Goal: Task Accomplishment & Management: Manage account settings

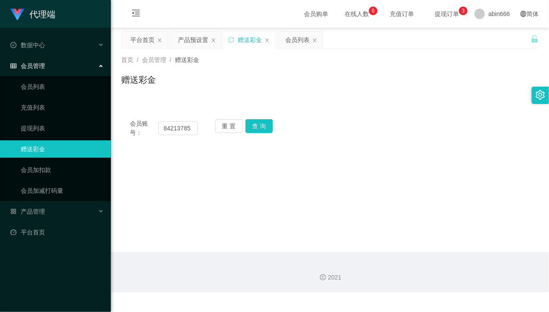
click at [246, 39] on div "赠送彩金" at bounding box center [250, 40] width 24 height 16
click at [348, 13] on span "在线人数 0 1 2 3 4 5 6 7 8 9 0 1 2 3 4 5 6 7 8 9 0 1 2 3 4 5 6 7 8 9" at bounding box center [356, 14] width 33 height 6
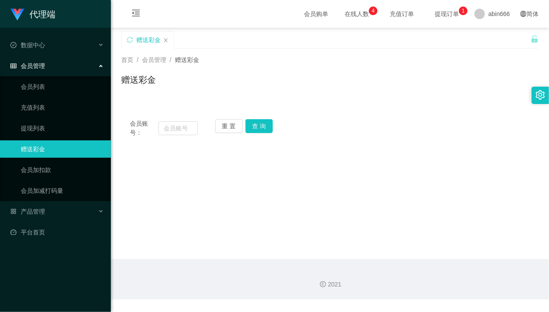
click at [347, 113] on div "会员账号： 重 置 查 询 会员账号 会员姓名 账号余额 操作类型 彩金加款 彩金扣款 金额 确 定" at bounding box center [330, 128] width 418 height 36
click at [340, 12] on span "在线人数 0 1 2 3 4 5 6 7 8 9 0 1 2 3 4 5 6 7 8 9 0 1 2 3 4 5 6 7 8 9" at bounding box center [356, 14] width 33 height 6
click at [53, 81] on link "会员列表" at bounding box center [62, 86] width 83 height 17
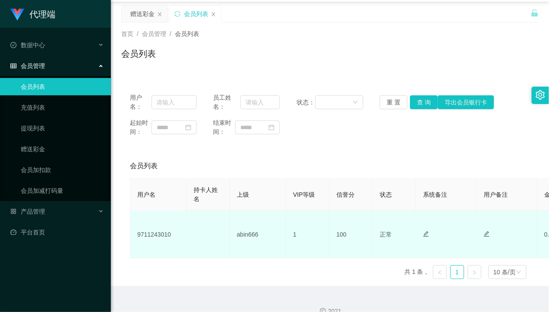
scroll to position [40, 0]
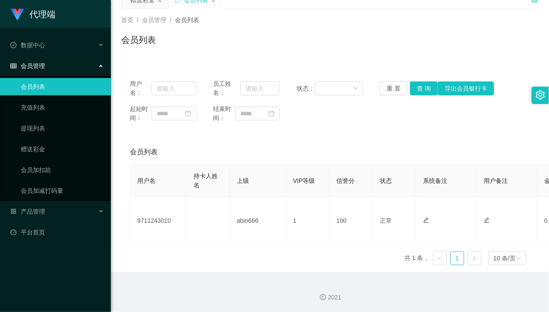
click at [245, 136] on div "用户名： 员工姓名： 状态： 重 置 查 询 导出会员银行卡 起始时间： 结束时间： 会员列表 用户名 持卡人姓名 上级 VIP等级 信誉分 状态 系统备注 …" at bounding box center [330, 171] width 418 height 201
click at [44, 145] on link "赠送彩金" at bounding box center [62, 148] width 83 height 17
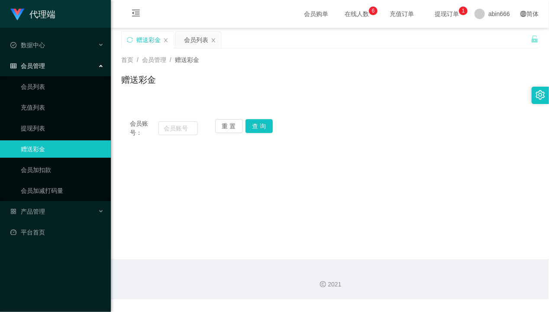
click at [170, 175] on main "关闭左侧 关闭右侧 关闭其它 刷新页面 赠送彩金 会员列表 首页 / 会员管理 / 赠送彩金 / 赠送彩金 会员账号： 重 置 查 询 会员账号 会员姓名 账…" at bounding box center [330, 143] width 438 height 231
click at [173, 133] on input "text" at bounding box center [179, 128] width 40 height 14
click at [100, 209] on div "产品管理" at bounding box center [55, 211] width 111 height 17
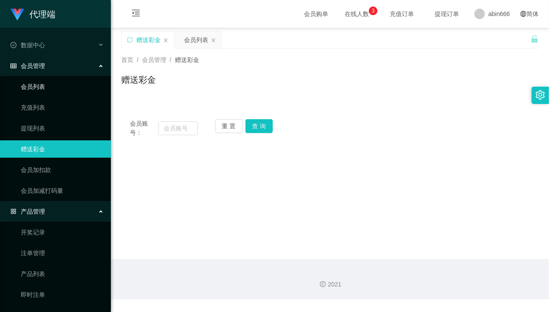
click at [36, 90] on link "会员列表" at bounding box center [62, 86] width 83 height 17
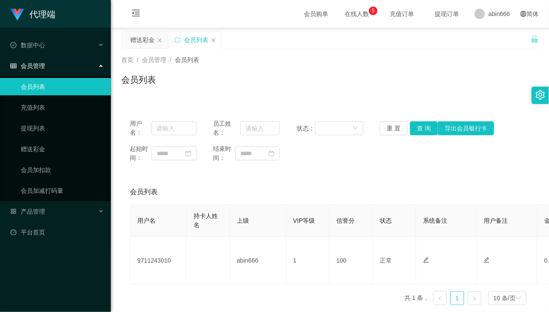
click at [47, 88] on link "会员列表" at bounding box center [62, 86] width 83 height 17
click at [57, 105] on link "充值列表" at bounding box center [62, 107] width 83 height 17
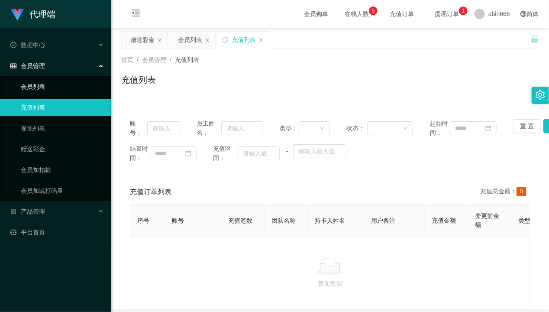
click at [55, 89] on link "会员列表" at bounding box center [62, 86] width 83 height 17
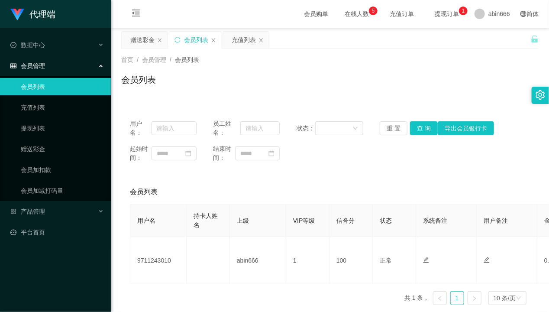
scroll to position [40, 0]
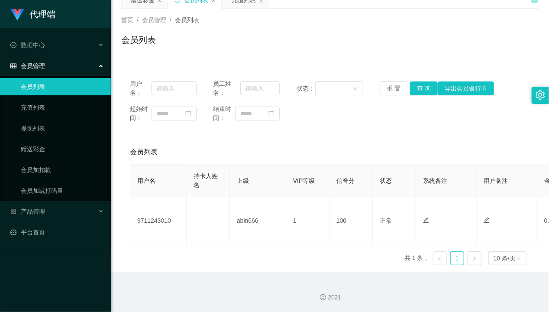
drag, startPoint x: 296, startPoint y: 141, endPoint x: 311, endPoint y: 123, distance: 23.1
click at [296, 141] on div "会员列表" at bounding box center [330, 152] width 400 height 24
click at [169, 90] on input "text" at bounding box center [174, 88] width 45 height 14
paste input "88512069"
type input "88512069"
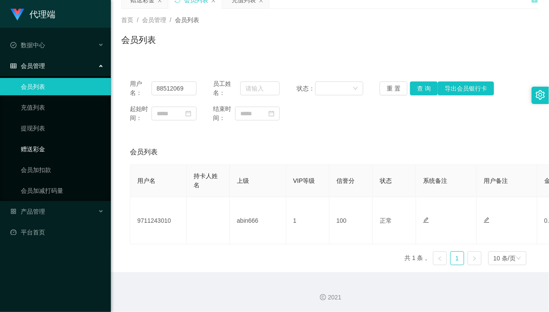
click at [48, 147] on link "赠送彩金" at bounding box center [62, 148] width 83 height 17
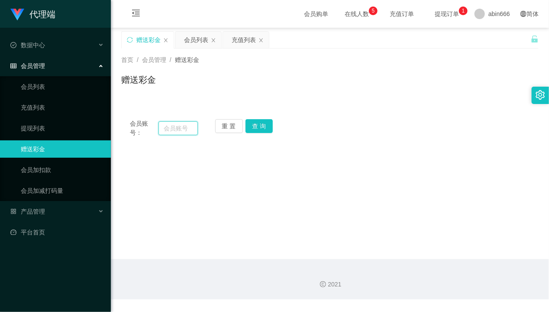
click at [183, 128] on input "text" at bounding box center [179, 128] width 40 height 14
paste input "88512069"
type input "88512069"
click at [253, 125] on button "查 询" at bounding box center [260, 126] width 28 height 14
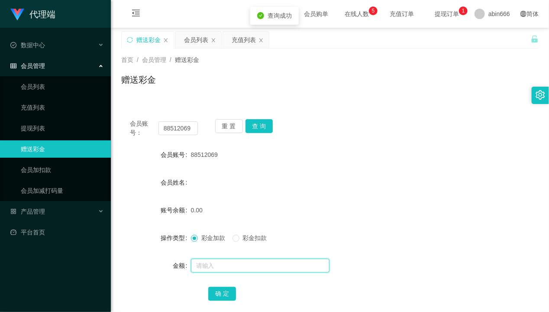
click at [209, 259] on input "text" at bounding box center [260, 266] width 139 height 14
type input "88"
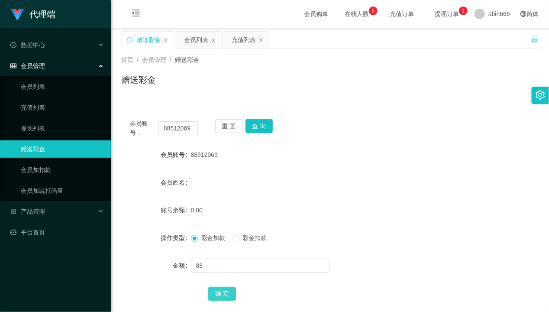
click at [220, 291] on button "确 定" at bounding box center [222, 294] width 28 height 14
click at [49, 220] on div "产品管理" at bounding box center [55, 211] width 111 height 17
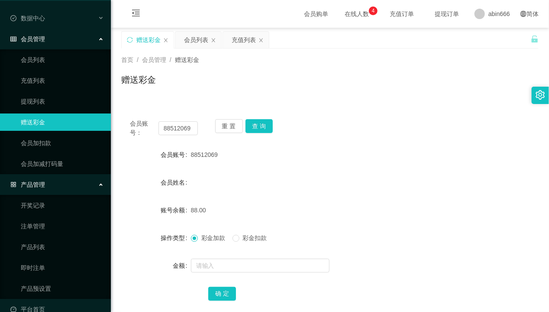
scroll to position [41, 0]
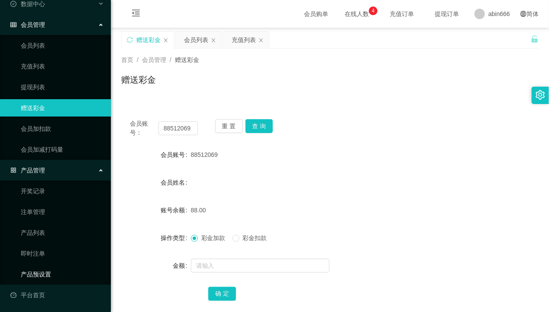
click at [35, 267] on link "产品预设置" at bounding box center [62, 273] width 83 height 17
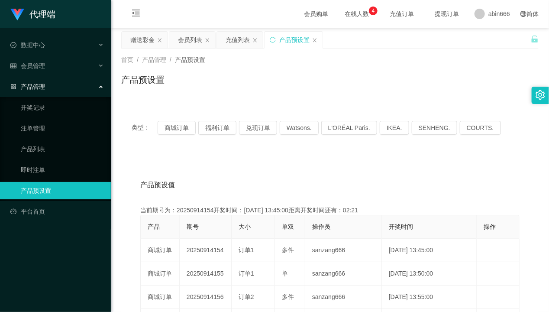
click at [411, 90] on div "产品预设置" at bounding box center [330, 83] width 418 height 20
click at [178, 126] on button "商城订单" at bounding box center [177, 128] width 38 height 14
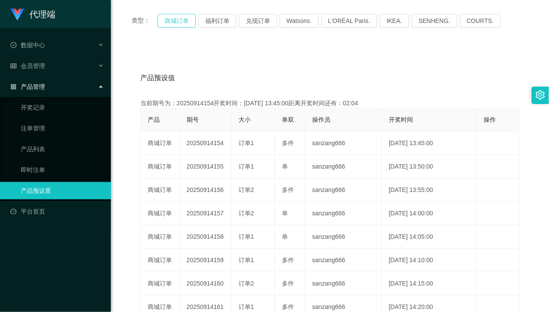
scroll to position [91, 0]
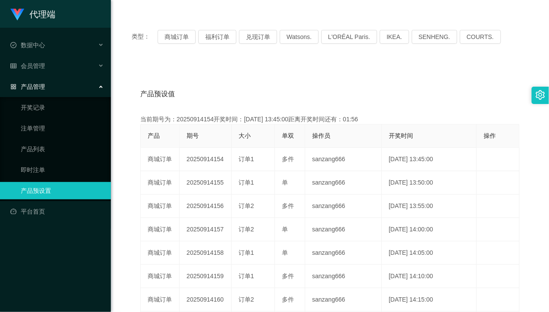
click at [429, 93] on div "产品预设值 添加期号" at bounding box center [329, 94] width 379 height 24
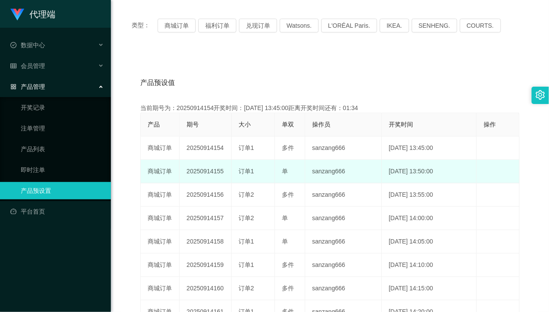
scroll to position [102, 0]
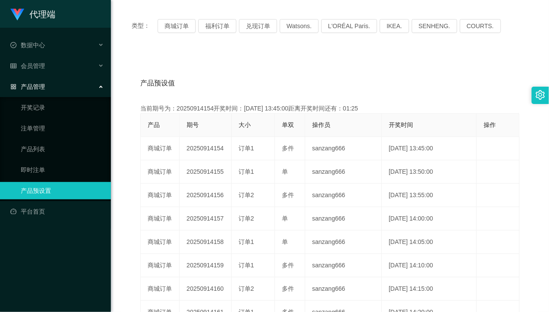
click at [444, 82] on div "产品预设值 添加期号" at bounding box center [329, 83] width 379 height 24
click at [422, 62] on div "产品预设值 添加期号 当前期号为：20250914154开奖时间：[DATE] 13:45:00距离开奖时间还有：01:10 产品 期号 大小 单双 操作员 …" at bounding box center [330, 230] width 418 height 357
click at [429, 92] on div "产品预设值 添加期号" at bounding box center [329, 83] width 379 height 24
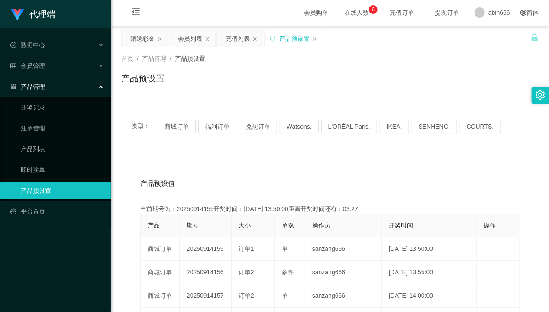
scroll to position [0, 0]
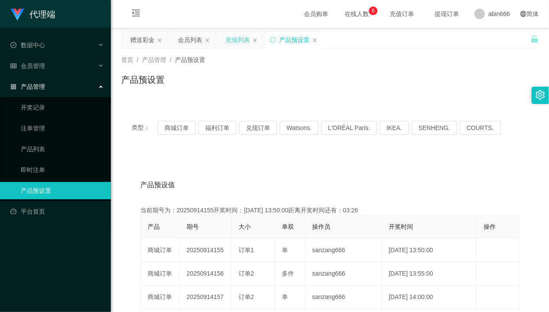
click at [234, 39] on div "充值列表" at bounding box center [238, 40] width 24 height 16
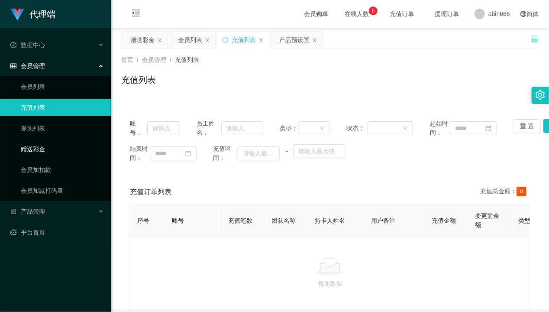
click at [49, 144] on link "赠送彩金" at bounding box center [62, 148] width 83 height 17
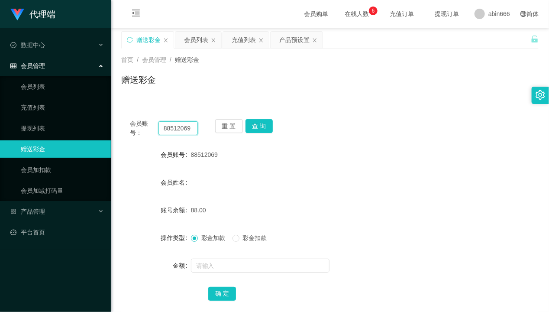
drag, startPoint x: 191, startPoint y: 131, endPoint x: 187, endPoint y: 139, distance: 8.8
click at [123, 129] on div "会员账号： 88512069 重 置 查 询" at bounding box center [330, 128] width 418 height 18
paste input "seongeric50"
type input "seongeric50"
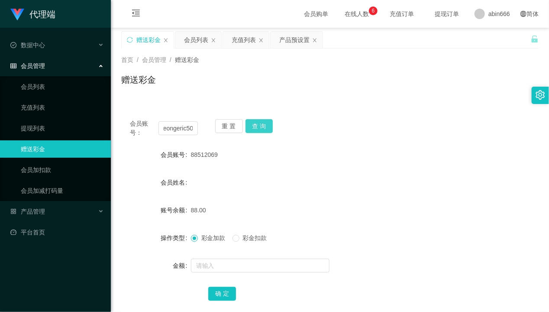
click at [263, 126] on button "查 询" at bounding box center [260, 126] width 28 height 14
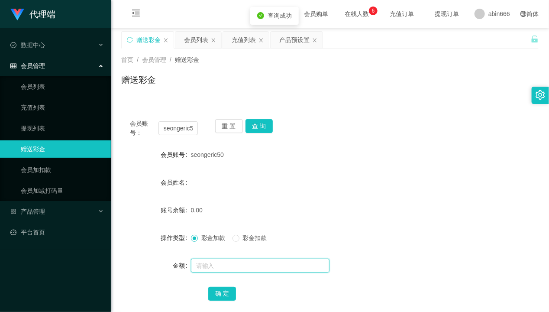
click at [207, 269] on input "text" at bounding box center [260, 266] width 139 height 14
type input "88"
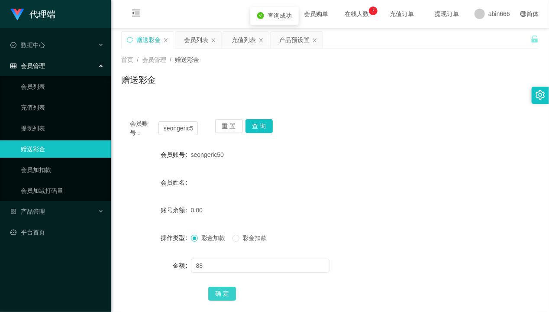
click at [220, 291] on button "确 定" at bounding box center [222, 294] width 28 height 14
click at [383, 131] on div "会员账号： seongeric50 重 置 查 询" at bounding box center [330, 128] width 418 height 18
drag, startPoint x: 193, startPoint y: 129, endPoint x: 134, endPoint y: 127, distance: 59.4
click at [134, 127] on div "会员账号： seongeric50" at bounding box center [164, 128] width 68 height 18
paste input "88512069"
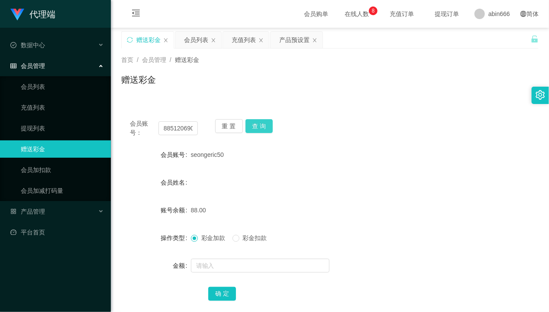
click at [258, 125] on button "查 询" at bounding box center [260, 126] width 28 height 14
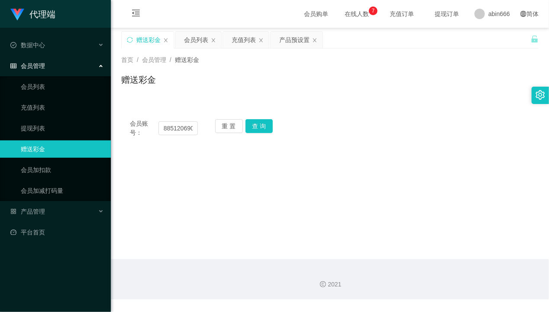
drag, startPoint x: 245, startPoint y: 191, endPoint x: 205, endPoint y: 169, distance: 45.6
click at [245, 191] on main "关闭左侧 关闭右侧 关闭其它 刷新页面 赠送彩金 会员列表 充值列表 产品预设置 首页 / 会员管理 / 赠送彩金 / 赠送彩金 会员账号： 88512069…" at bounding box center [330, 143] width 438 height 231
drag, startPoint x: 162, startPoint y: 127, endPoint x: 211, endPoint y: 127, distance: 49.4
click at [211, 127] on div "会员账号： 885120690 重 置 查 询" at bounding box center [330, 128] width 418 height 18
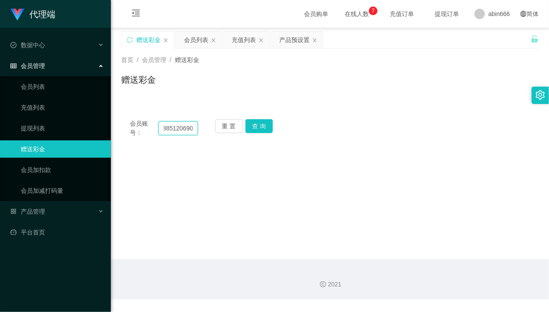
paste input "text"
type input "88512069"
click at [254, 124] on button "查 询" at bounding box center [260, 126] width 28 height 14
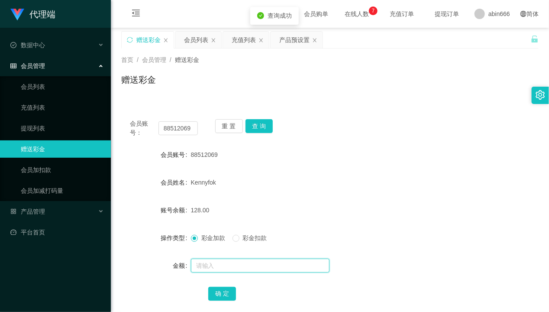
click at [214, 265] on input "text" at bounding box center [260, 266] width 139 height 14
type input "v"
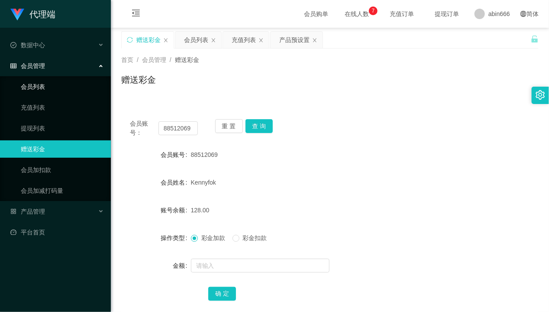
click at [48, 83] on link "会员列表" at bounding box center [62, 86] width 83 height 17
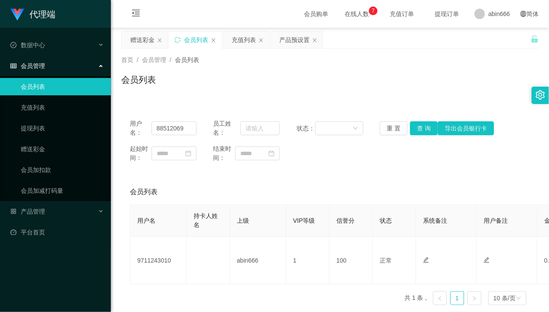
click at [439, 16] on span "提现订单" at bounding box center [446, 14] width 33 height 6
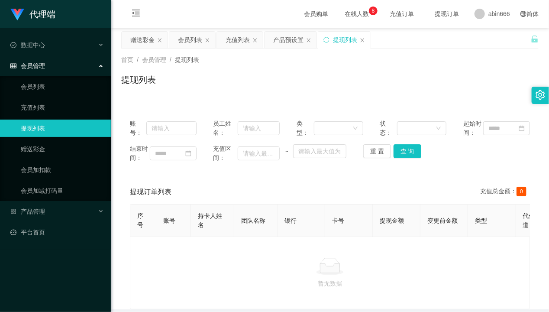
click at [389, 13] on span "充值订单" at bounding box center [401, 14] width 33 height 6
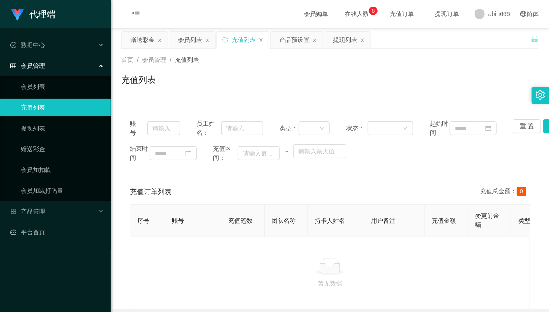
click at [263, 104] on div "账号： 员工姓名： 类型： 状态： 起始时间： 重 置 查 询 结束时间： 充值区间： ~ 充值订单列表 充值总金额： 0 序号 账号 充值笔数 团队名称 持…" at bounding box center [330, 204] width 418 height 209
click at [161, 128] on input "text" at bounding box center [163, 128] width 33 height 14
paste input "88512069"
type input "88512069"
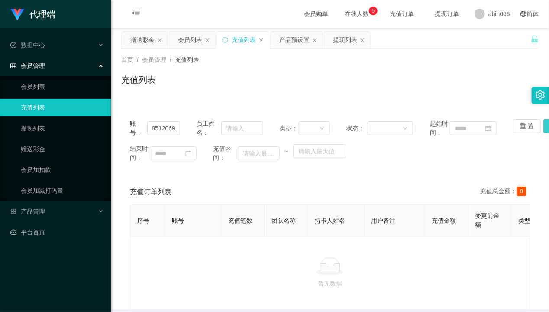
click at [544, 127] on button "查 询" at bounding box center [558, 126] width 28 height 14
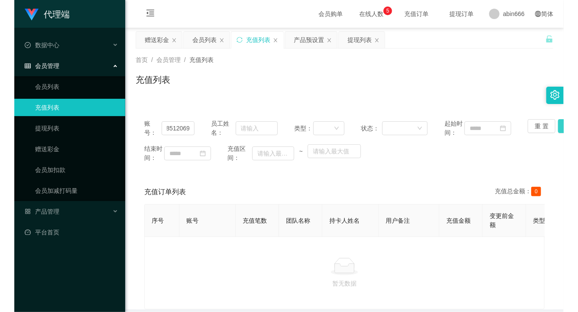
scroll to position [0, 0]
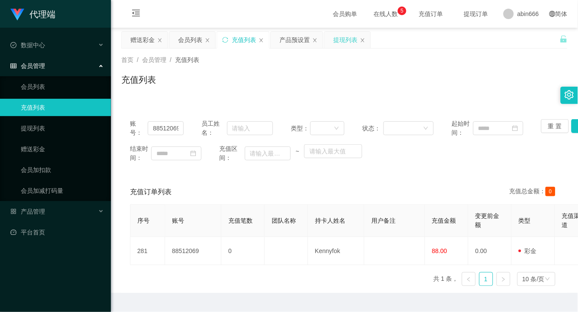
click at [336, 39] on div "提现列表" at bounding box center [345, 40] width 24 height 16
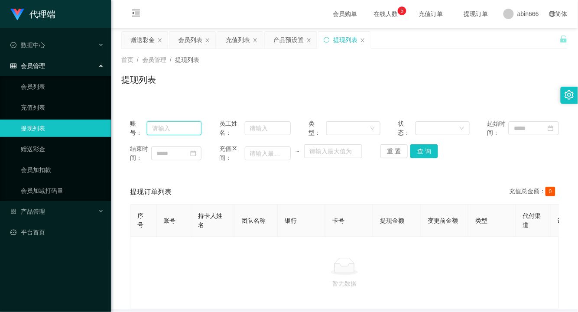
click at [175, 131] on input "text" at bounding box center [174, 128] width 55 height 14
paste input "88512069"
type input "88512069"
click at [424, 152] on button "查 询" at bounding box center [424, 151] width 28 height 14
click at [351, 91] on div "提现列表" at bounding box center [344, 83] width 446 height 20
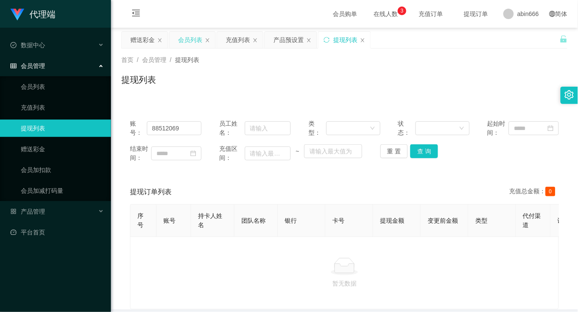
click at [181, 36] on div "会员列表" at bounding box center [190, 40] width 24 height 16
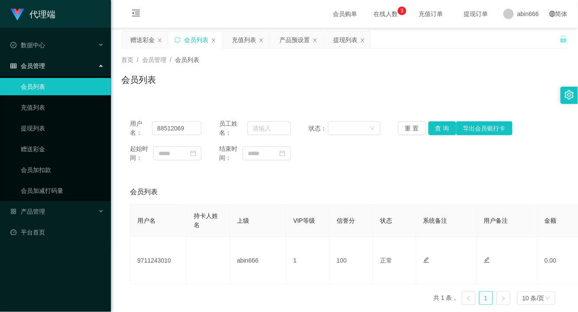
click at [361, 152] on div "起始时间： 结束时间：" at bounding box center [344, 153] width 429 height 18
click at [438, 127] on button "查 询" at bounding box center [442, 128] width 28 height 14
drag, startPoint x: 193, startPoint y: 129, endPoint x: 98, endPoint y: 130, distance: 94.9
click at [98, 130] on section "代理端 数据中心 会员管理 会员列表 充值列表 提现列表 赠送彩金 会员加扣款 会员加减打码量 产品管理 开奖记录 注单管理 产品列表 即时注单 产品预设置 …" at bounding box center [289, 176] width 578 height 352
click at [438, 131] on button "查 询" at bounding box center [442, 128] width 28 height 14
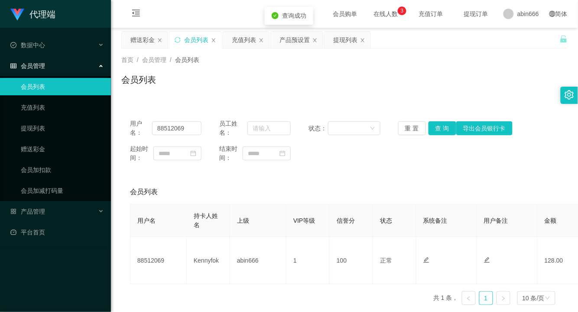
click at [358, 165] on div "用户名： 88512069 员工姓名： 状态： 重 置 查 询 导出会员银行卡 起始时间： 结束时间：" at bounding box center [344, 140] width 446 height 61
click at [427, 13] on span "充值订单" at bounding box center [430, 14] width 33 height 6
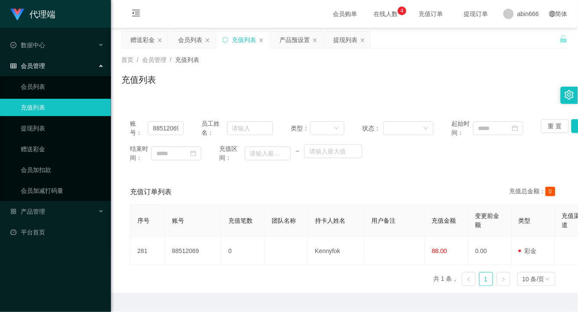
drag, startPoint x: 383, startPoint y: 275, endPoint x: 340, endPoint y: 272, distance: 43.4
click at [340, 272] on div "序号 账号 充值笔数 团队名称 持卡人姓名 用户备注 充值金额 变更前金额 类型 充值渠道 订单编号 操作管理员 状态 创建时间 操作 281 8851206…" at bounding box center [344, 248] width 429 height 89
drag, startPoint x: 448, startPoint y: 184, endPoint x: 407, endPoint y: 184, distance: 40.7
click at [407, 184] on div "充值订单列表 充值总金额： 0" at bounding box center [344, 192] width 429 height 24
click at [139, 39] on div "赠送彩金" at bounding box center [142, 40] width 24 height 16
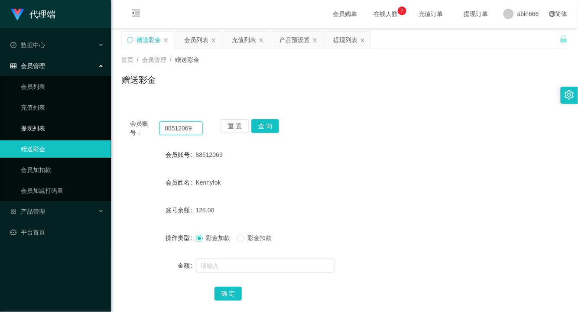
drag, startPoint x: 196, startPoint y: 127, endPoint x: 108, endPoint y: 125, distance: 87.5
click at [108, 125] on section "代理端 数据中心 会员管理 会员列表 充值列表 提现列表 赠送彩金 会员加扣款 会员加减打码量 产品管理 开奖记录 注单管理 产品列表 即时注单 产品预设置 …" at bounding box center [289, 180] width 578 height 361
click at [260, 125] on button "查 询" at bounding box center [265, 126] width 28 height 14
click at [356, 169] on form "会员账号 88512069 会员姓名 [PERSON_NAME] 账号余额 128.00 操作类型 彩金加款 彩金扣款 金额 确 定" at bounding box center [344, 224] width 446 height 156
click at [348, 40] on div "提现列表" at bounding box center [345, 40] width 24 height 16
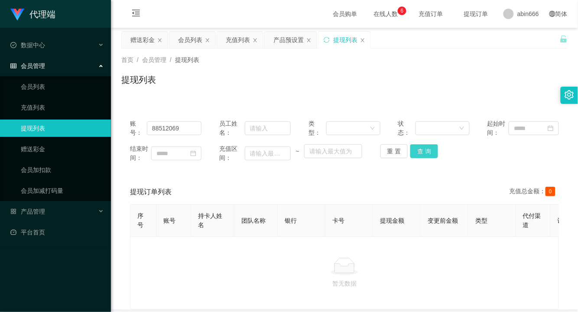
click at [421, 151] on button "查 询" at bounding box center [424, 151] width 28 height 14
click at [240, 44] on div "充值列表" at bounding box center [238, 40] width 24 height 16
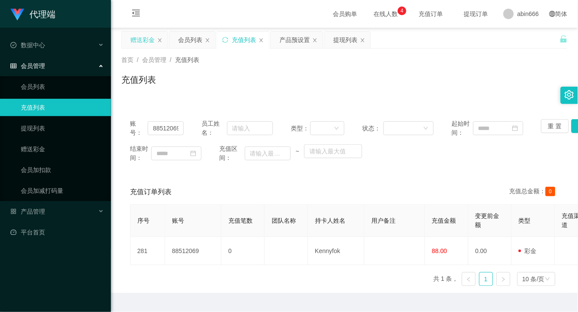
click at [131, 38] on div "赠送彩金" at bounding box center [142, 40] width 24 height 16
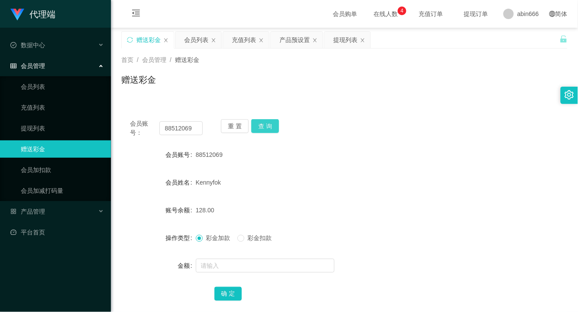
click at [261, 125] on button "查 询" at bounding box center [265, 126] width 28 height 14
click at [266, 126] on button "查 询" at bounding box center [265, 126] width 28 height 14
click at [340, 39] on div "提现列表" at bounding box center [345, 40] width 24 height 16
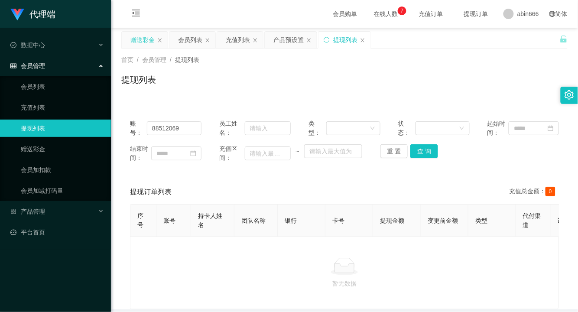
click at [136, 41] on div "赠送彩金" at bounding box center [142, 40] width 24 height 16
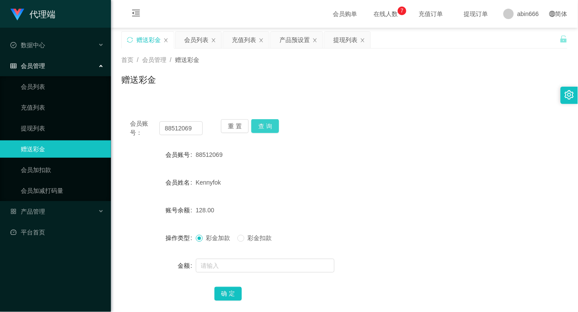
click at [272, 126] on button "查 询" at bounding box center [265, 126] width 28 height 14
click at [264, 126] on button "查 询" at bounding box center [265, 126] width 28 height 14
drag, startPoint x: 195, startPoint y: 129, endPoint x: 144, endPoint y: 125, distance: 51.2
click at [142, 127] on div "会员账号： 88512069" at bounding box center [166, 128] width 73 height 18
click at [344, 39] on div "提现列表" at bounding box center [345, 40] width 24 height 16
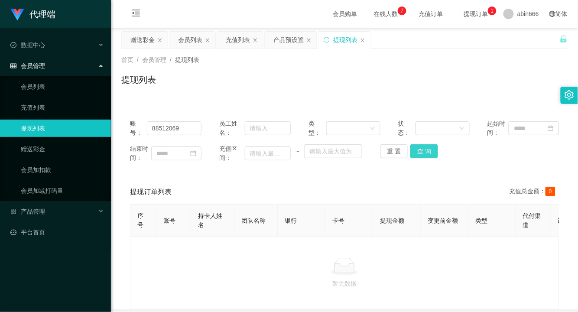
click at [427, 149] on button "查 询" at bounding box center [424, 151] width 28 height 14
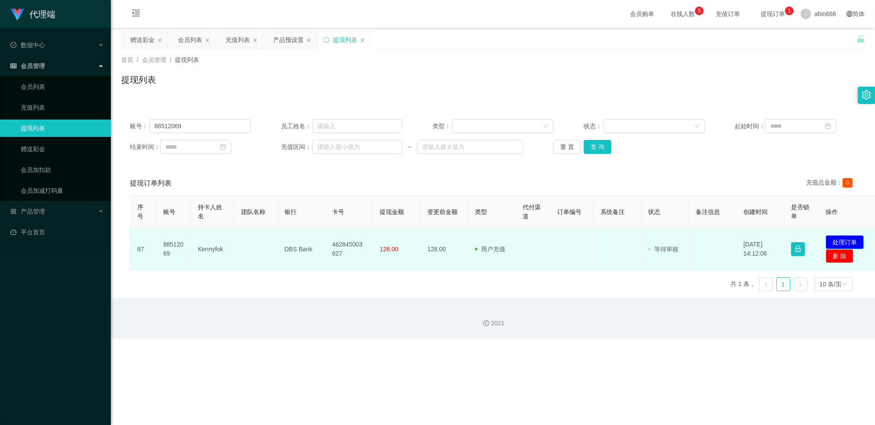
click at [549, 240] on button "处理订单" at bounding box center [845, 242] width 38 height 14
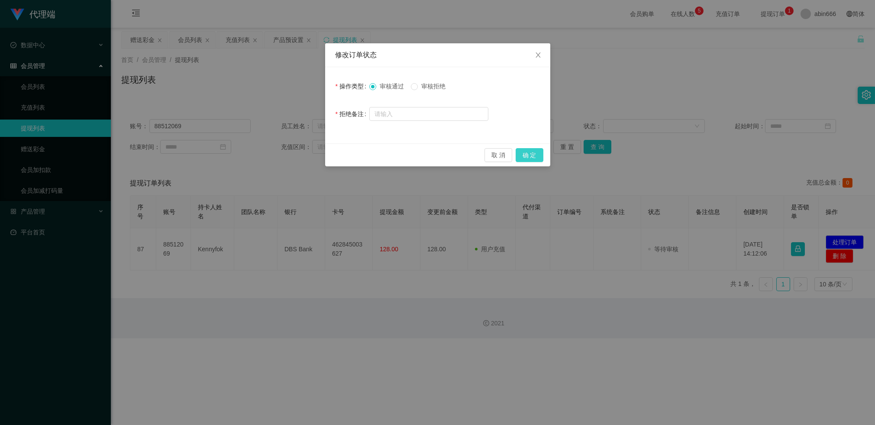
drag, startPoint x: 526, startPoint y: 152, endPoint x: 729, endPoint y: 120, distance: 205.7
click at [549, 120] on div "修改订单状态 操作类型 审核通过 审核拒绝 拒绝备注 取 消 确 定" at bounding box center [437, 212] width 875 height 425
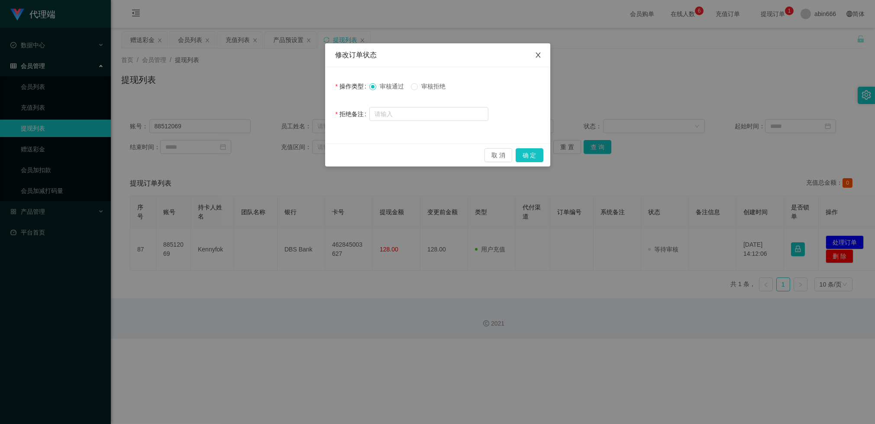
click at [540, 54] on icon "图标: close" at bounding box center [538, 55] width 7 height 7
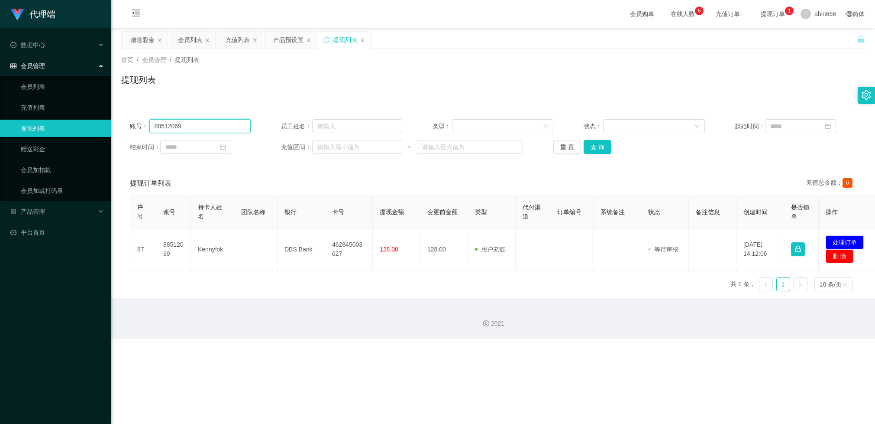
drag, startPoint x: 211, startPoint y: 124, endPoint x: 107, endPoint y: 128, distance: 104.0
click at [107, 128] on section "代理端 数据中心 会员管理 会员列表 充值列表 提现列表 赠送彩金 会员加扣款 会员加减打码量 产品管理 开奖记录 注单管理 产品列表 即时注单 产品预设置 …" at bounding box center [437, 169] width 875 height 338
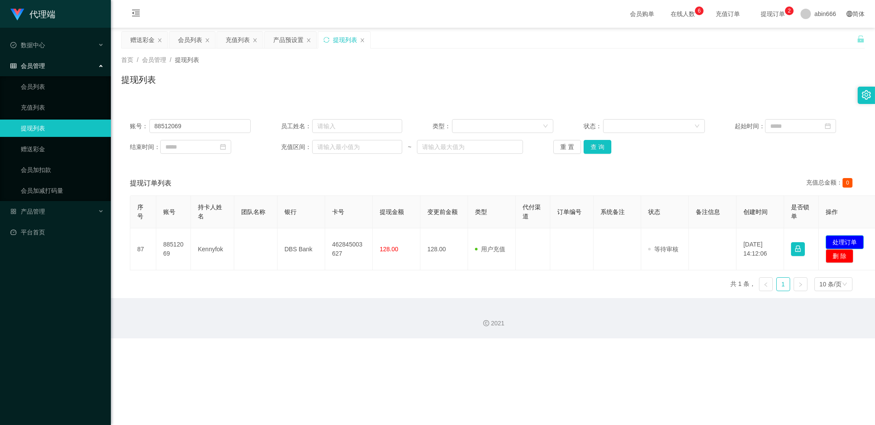
drag, startPoint x: 850, startPoint y: 241, endPoint x: 838, endPoint y: 238, distance: 12.6
click at [549, 241] on button "处理订单" at bounding box center [845, 242] width 38 height 14
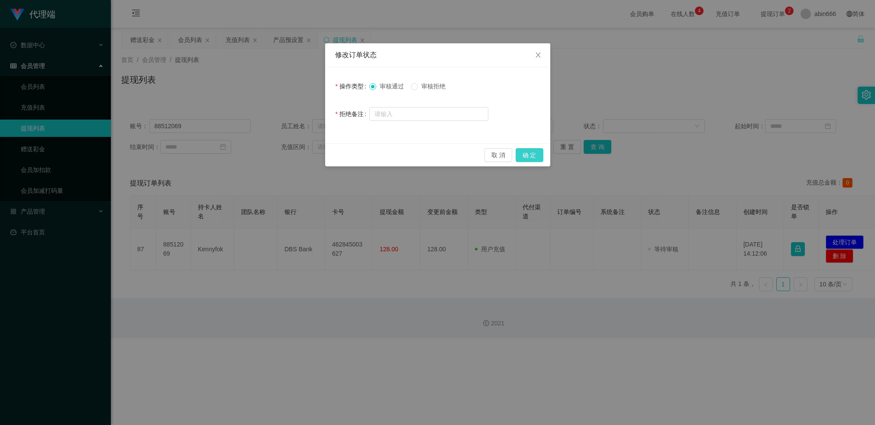
click at [531, 153] on button "确 定" at bounding box center [530, 155] width 28 height 14
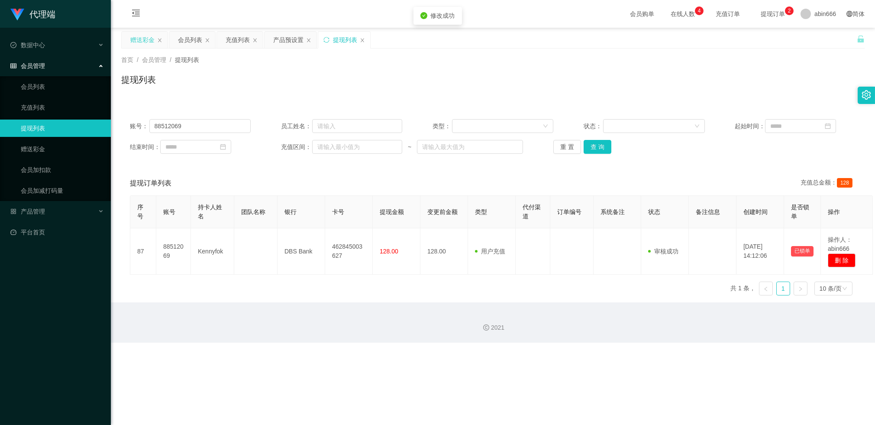
click at [141, 40] on div "赠送彩金" at bounding box center [142, 40] width 24 height 16
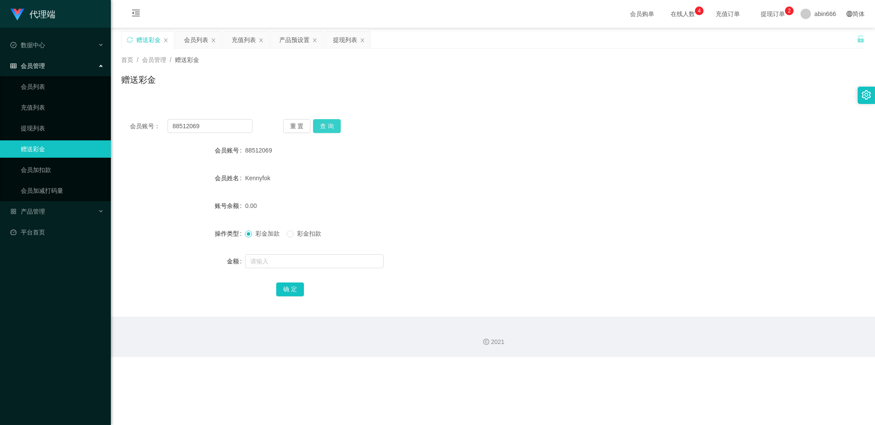
click at [332, 126] on button "查 询" at bounding box center [327, 126] width 28 height 14
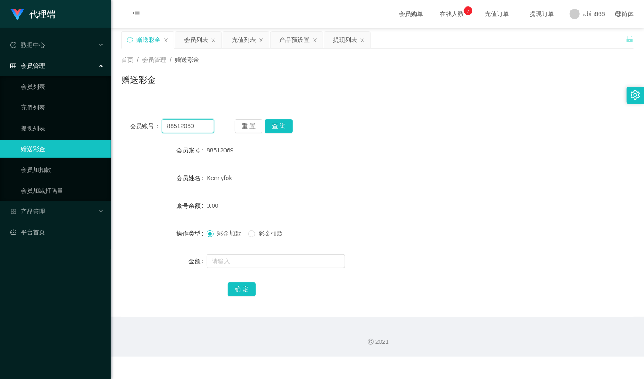
drag, startPoint x: 195, startPoint y: 124, endPoint x: 113, endPoint y: 124, distance: 82.3
click at [113, 124] on main "关闭左侧 关闭右侧 关闭其它 刷新页面 赠送彩金 会员列表 充值列表 产品预设置 提现列表 首页 / 会员管理 / 赠送彩金 / 赠送彩金 会员账号： 885…" at bounding box center [377, 172] width 533 height 289
paste input "001122"
type input "001122"
click at [282, 124] on button "查 询" at bounding box center [279, 126] width 28 height 14
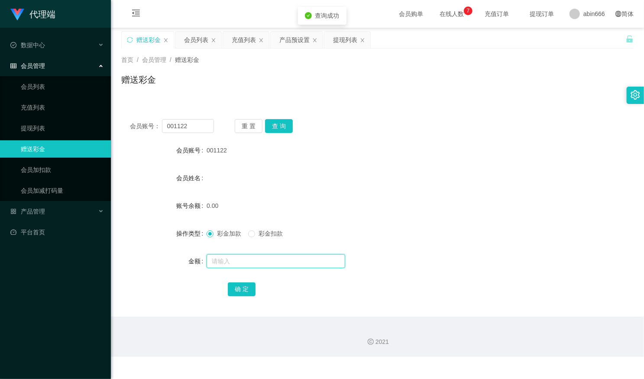
click at [236, 257] on input "text" at bounding box center [276, 261] width 139 height 14
type input "88"
click at [240, 293] on button "确 定" at bounding box center [242, 289] width 28 height 14
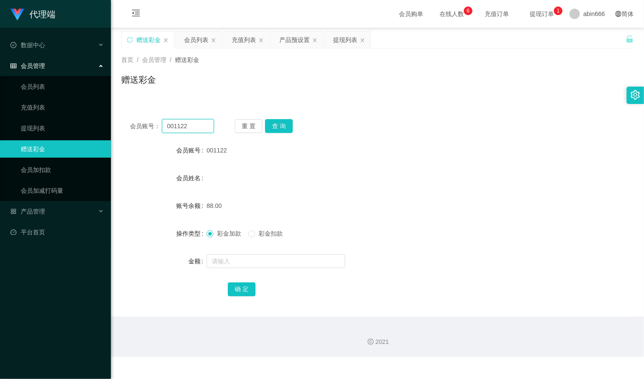
drag, startPoint x: 185, startPoint y: 127, endPoint x: 204, endPoint y: 133, distance: 19.3
click at [141, 123] on div "会员账号： 001122" at bounding box center [172, 126] width 84 height 14
click at [281, 127] on button "查 询" at bounding box center [279, 126] width 28 height 14
click at [337, 42] on div "提现列表" at bounding box center [345, 40] width 24 height 16
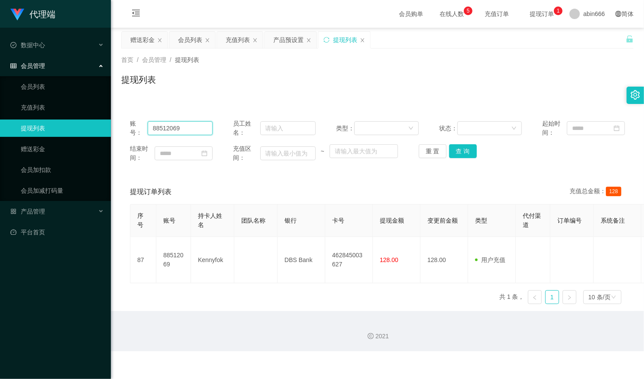
drag, startPoint x: 200, startPoint y: 130, endPoint x: 223, endPoint y: 146, distance: 27.6
click at [87, 131] on section "代理端 数据中心 会员管理 会员列表 充值列表 提现列表 赠送彩金 会员加扣款 会员加减打码量 产品管理 开奖记录 注单管理 产品列表 即时注单 产品预设置 …" at bounding box center [322, 175] width 644 height 351
paste input "001122"
type input "001122"
click at [465, 150] on button "查 询" at bounding box center [463, 151] width 28 height 14
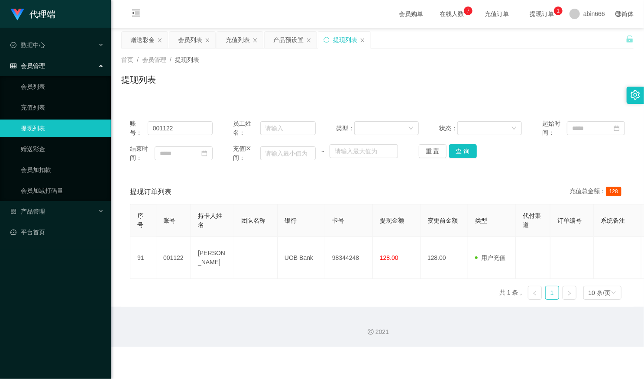
click at [321, 311] on div "2021" at bounding box center [377, 327] width 533 height 40
click at [140, 42] on div "赠送彩金" at bounding box center [142, 40] width 24 height 16
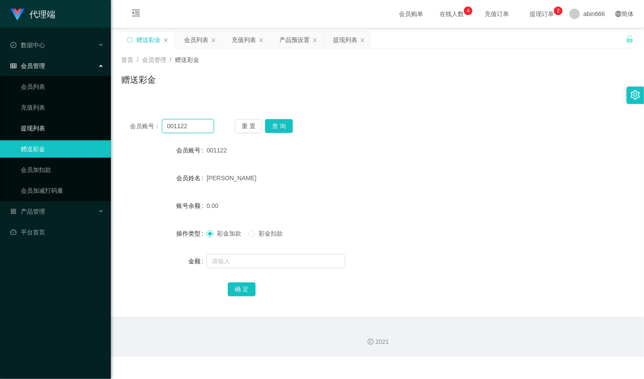
drag, startPoint x: 199, startPoint y: 127, endPoint x: 105, endPoint y: 130, distance: 94.5
click at [104, 130] on section "代理端 数据中心 会员管理 会员列表 充值列表 提现列表 赠送彩金 会员加扣款 会员加减打码量 产品管理 开奖记录 注单管理 产品列表 即时注单 产品预设置 …" at bounding box center [322, 178] width 644 height 357
paste input "seongeric50"
type input "seongeric50"
click at [374, 177] on div "[PERSON_NAME]" at bounding box center [356, 177] width 299 height 17
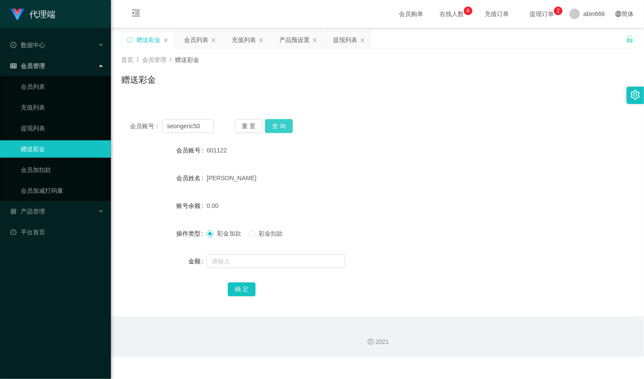
click at [284, 123] on button "查 询" at bounding box center [279, 126] width 28 height 14
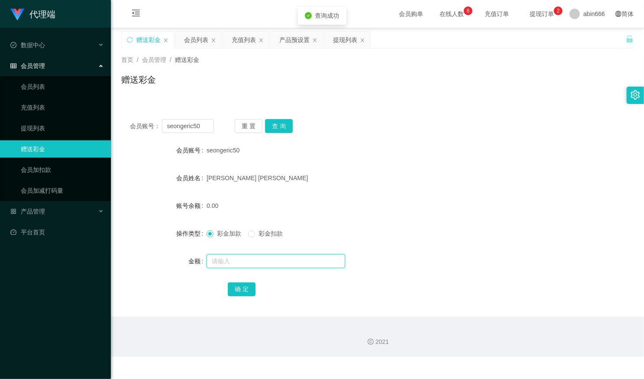
click at [222, 261] on input "text" at bounding box center [276, 261] width 139 height 14
type input "588"
click at [243, 291] on button "确 定" at bounding box center [242, 289] width 28 height 14
drag, startPoint x: 201, startPoint y: 126, endPoint x: 135, endPoint y: 127, distance: 65.8
click at [136, 127] on div "会员账号： seongeric50" at bounding box center [172, 126] width 84 height 14
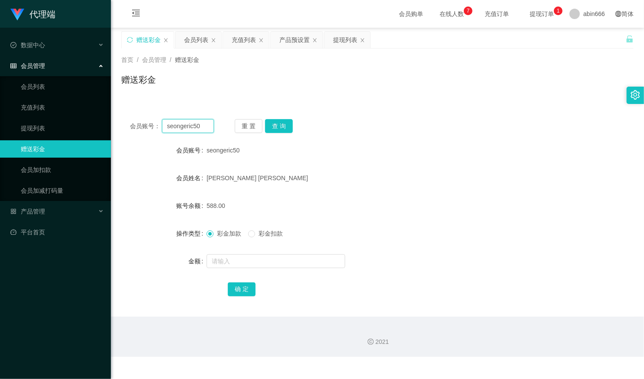
paste input "001122"
type input "001122"
click at [275, 126] on button "查 询" at bounding box center [279, 126] width 28 height 14
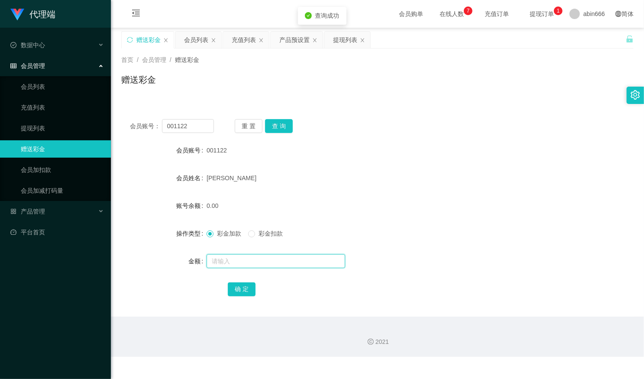
click at [234, 264] on input "text" at bounding box center [276, 261] width 139 height 14
type input "208"
click at [237, 290] on button "确 定" at bounding box center [242, 289] width 28 height 14
click at [344, 40] on div "提现列表" at bounding box center [345, 40] width 24 height 16
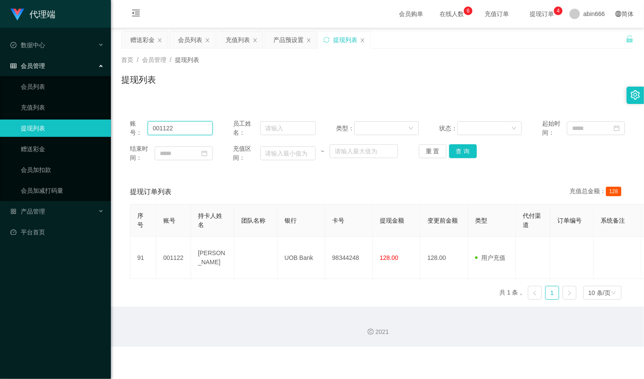
drag, startPoint x: 180, startPoint y: 130, endPoint x: 124, endPoint y: 129, distance: 56.3
click at [124, 129] on div "账号： 001122 员工姓名： 类型： 状态： 起始时间： 结束时间： 充值区间： ~ 重 置 查 询" at bounding box center [377, 140] width 512 height 61
drag, startPoint x: 461, startPoint y: 150, endPoint x: 519, endPoint y: 83, distance: 88.5
click at [461, 150] on button "查 询" at bounding box center [463, 151] width 28 height 14
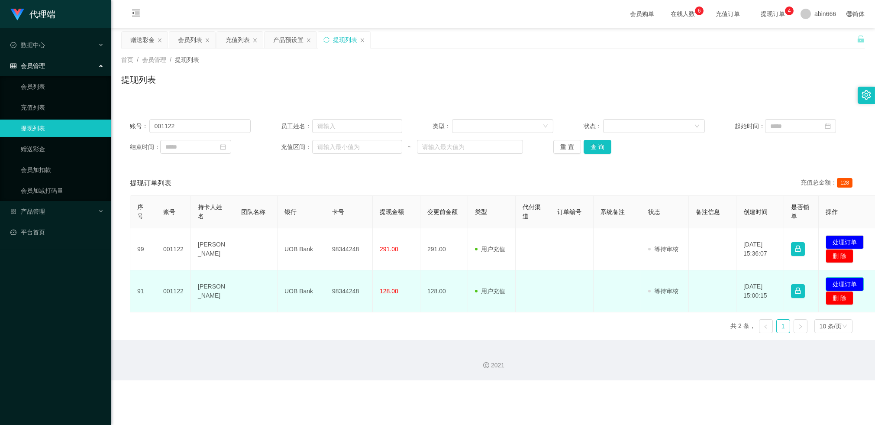
click at [549, 283] on button "处理订单" at bounding box center [845, 284] width 38 height 14
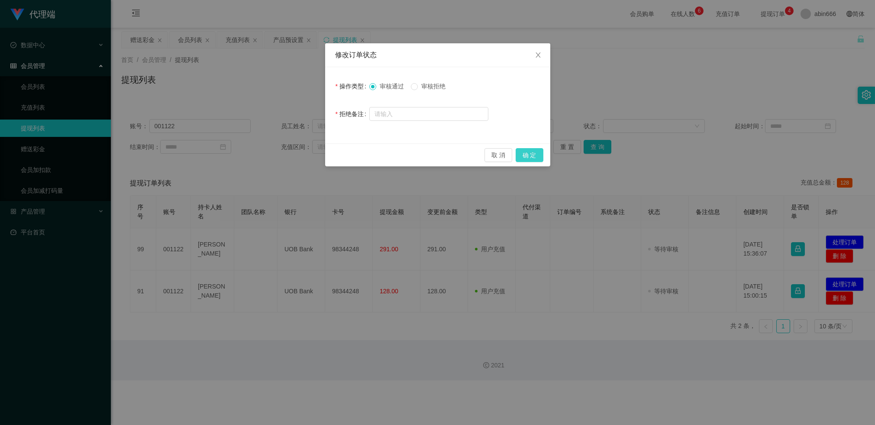
click at [529, 156] on button "确 定" at bounding box center [530, 155] width 28 height 14
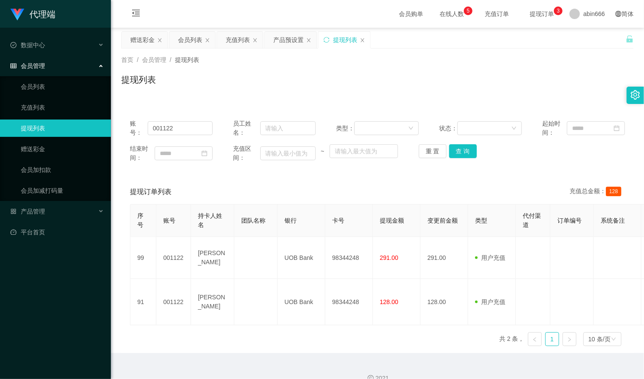
click at [269, 85] on div "提现列表" at bounding box center [377, 83] width 512 height 20
click at [142, 39] on div "赠送彩金" at bounding box center [142, 40] width 24 height 16
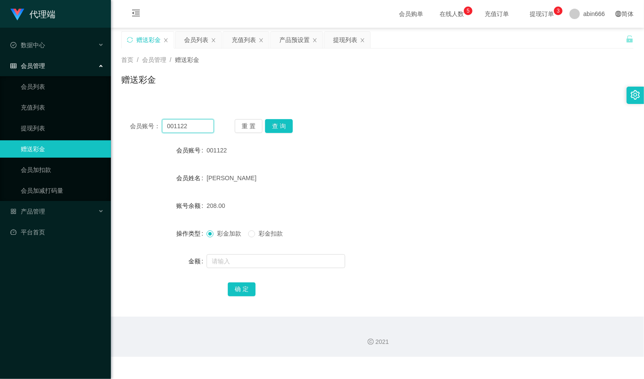
drag, startPoint x: 193, startPoint y: 128, endPoint x: 131, endPoint y: 126, distance: 62.4
click at [131, 126] on div "会员账号： 001122" at bounding box center [172, 126] width 84 height 14
click at [282, 125] on button "查 询" at bounding box center [279, 126] width 28 height 14
click at [348, 38] on div "提现列表" at bounding box center [345, 40] width 24 height 16
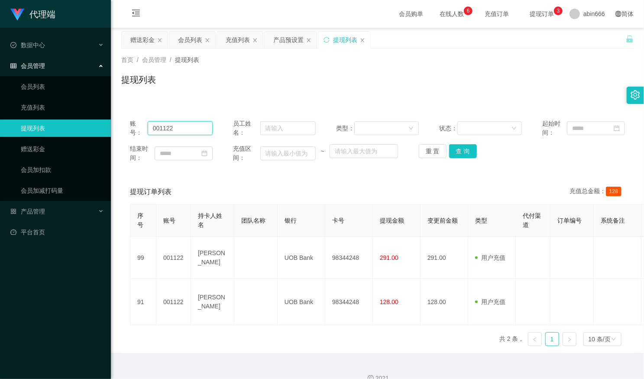
drag, startPoint x: 196, startPoint y: 128, endPoint x: 95, endPoint y: 131, distance: 101.0
click at [95, 131] on section "代理端 数据中心 会员管理 会员列表 充值列表 提现列表 赠送彩金 会员加扣款 会员加减打码量 产品管理 开奖记录 注单管理 产品列表 即时注单 产品预设置 …" at bounding box center [322, 196] width 644 height 393
paste input "seongeric50"
type input "seongeric50"
click at [458, 150] on button "查 询" at bounding box center [463, 151] width 28 height 14
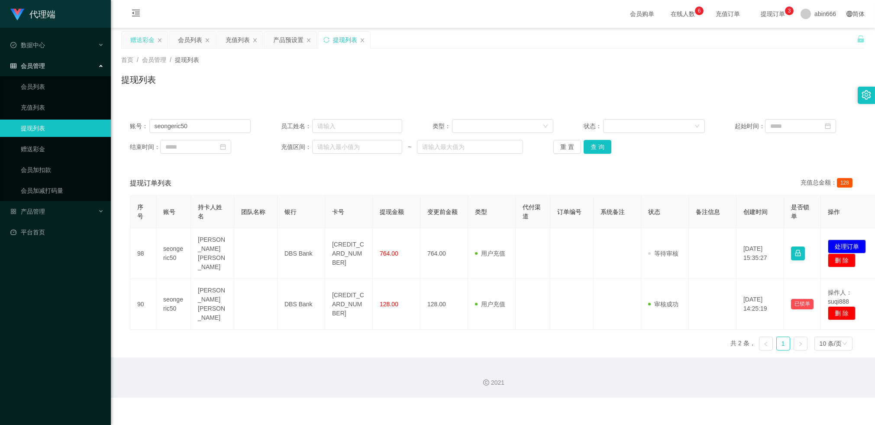
click at [140, 38] on div "赠送彩金" at bounding box center [142, 40] width 24 height 16
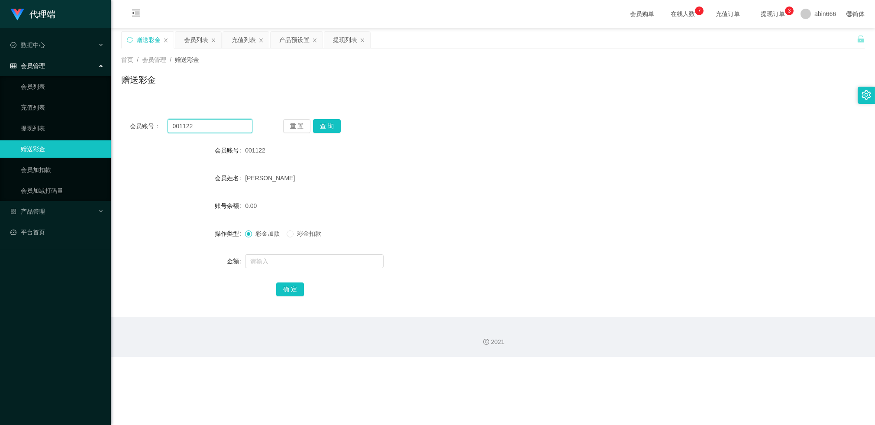
drag, startPoint x: 212, startPoint y: 127, endPoint x: 117, endPoint y: 127, distance: 95.7
click at [117, 127] on main "关闭左侧 关闭右侧 关闭其它 刷新页面 赠送彩金 会员列表 充值列表 产品预设置 提现列表 首页 / 会员管理 / 赠送彩金 / 赠送彩金 会员账号： 001…" at bounding box center [493, 172] width 764 height 289
paste input "seongeric50"
type input "seongeric50"
click at [320, 127] on button "查 询" at bounding box center [327, 126] width 28 height 14
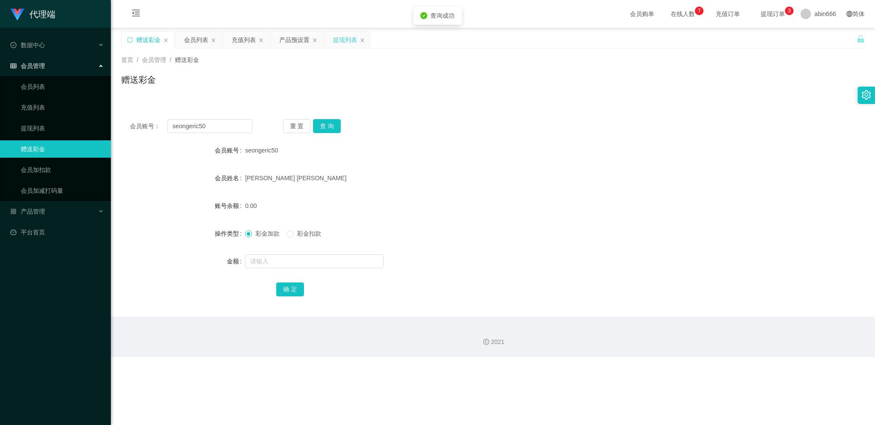
click at [337, 41] on div "提现列表" at bounding box center [345, 40] width 24 height 16
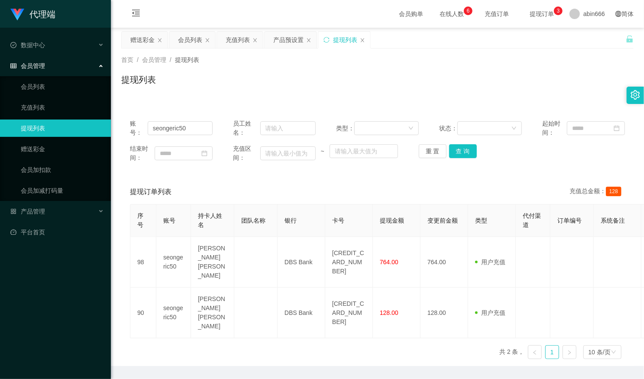
drag, startPoint x: 333, startPoint y: 344, endPoint x: 335, endPoint y: 340, distance: 4.8
click at [333, 311] on div "序号 账号 持卡人姓名 团队名称 银行 卡号 提现金额 变更前金额 类型 代付渠道 订单编号 系统备注 状态 备注信息 创建时间 是否锁单 操作 98 seo…" at bounding box center [377, 285] width 495 height 162
click at [405, 311] on div "序号 账号 持卡人姓名 团队名称 银行 卡号 提现金额 变更前金额 类型 代付渠道 订单编号 系统备注 状态 备注信息 创建时间 是否锁单 操作 98 seo…" at bounding box center [377, 285] width 495 height 162
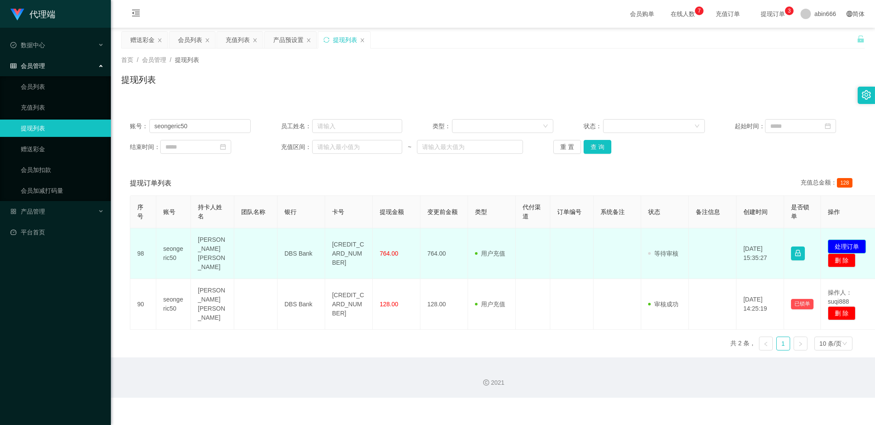
click at [549, 242] on button "处理订单" at bounding box center [847, 247] width 38 height 14
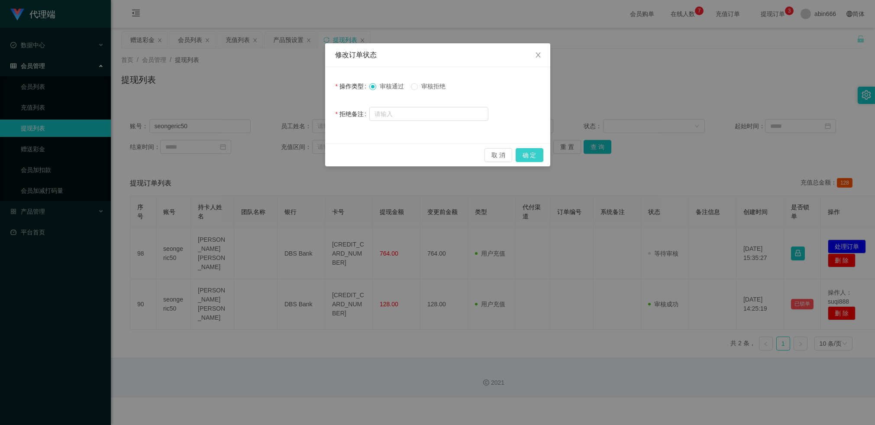
click at [529, 153] on button "确 定" at bounding box center [530, 155] width 28 height 14
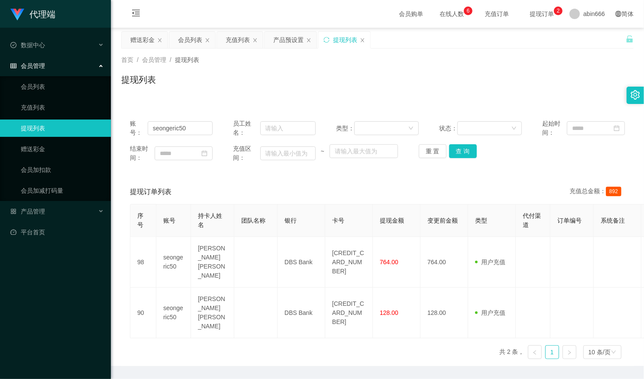
click at [312, 180] on div "提现订单列表 充值总金额： 892" at bounding box center [377, 192] width 495 height 24
drag, startPoint x: 192, startPoint y: 128, endPoint x: 120, endPoint y: 127, distance: 71.5
click at [121, 127] on div "账号： seongeric50 员工姓名： 类型： 状态： 起始时间： 结束时间： 充值区间： ~ 重 置 查 询" at bounding box center [377, 140] width 512 height 61
paste input "Payee Name/收款人姓名： [PERSON_NAME] Pay now/立即付款：98344248"
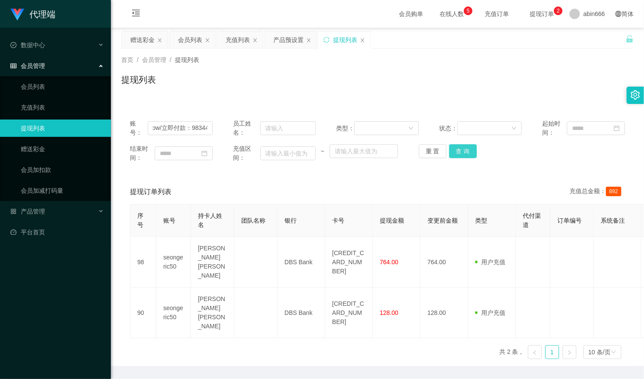
drag, startPoint x: 465, startPoint y: 151, endPoint x: 470, endPoint y: 142, distance: 10.5
click at [465, 150] on button "查 询" at bounding box center [463, 151] width 28 height 14
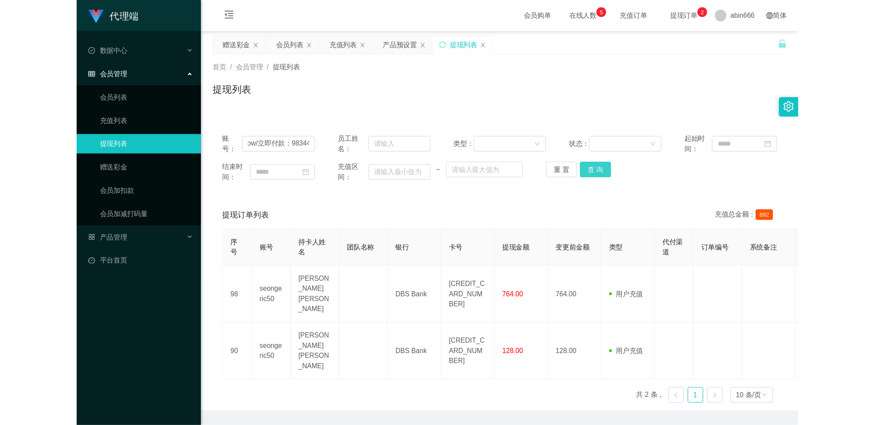
scroll to position [0, 0]
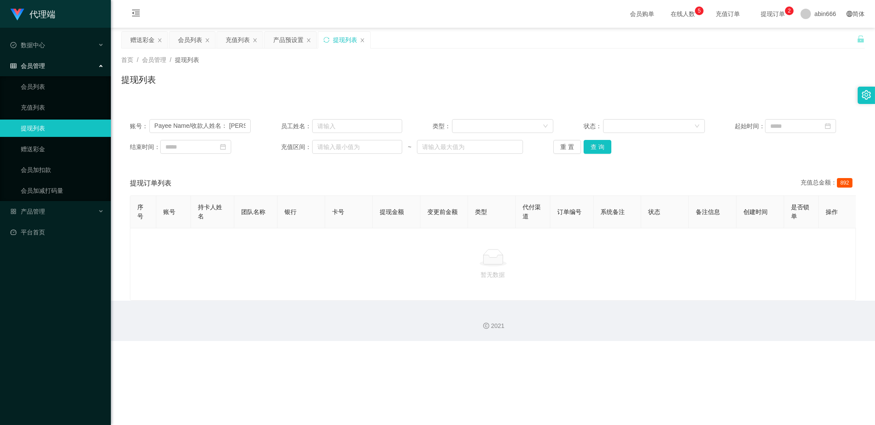
click at [343, 42] on div "提现列表" at bounding box center [345, 40] width 24 height 16
drag, startPoint x: 244, startPoint y: 126, endPoint x: 87, endPoint y: 133, distance: 157.3
click at [87, 133] on section "代理端 数据中心 会员管理 会员列表 充值列表 提现列表 赠送彩金 会员加扣款 会员加减打码量 产品管理 开奖记录 注单管理 产品列表 即时注单 产品预设置 …" at bounding box center [437, 170] width 875 height 341
type input "xin UOB Pay now/立即付款：98344248"
drag, startPoint x: 246, startPoint y: 126, endPoint x: 100, endPoint y: 126, distance: 146.0
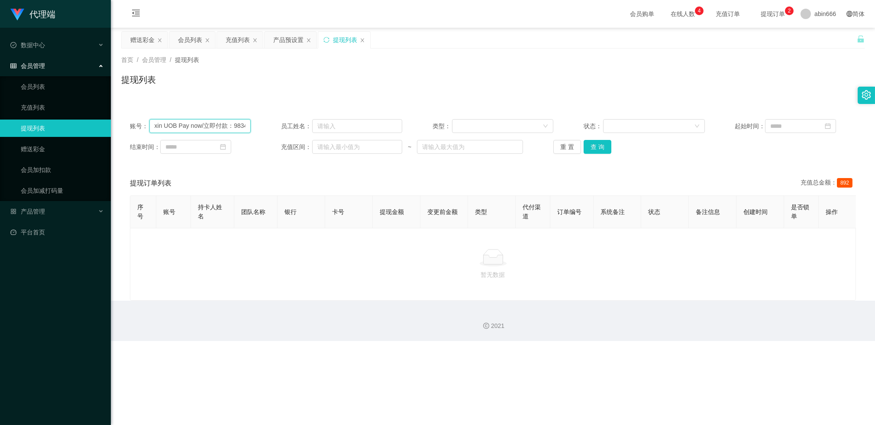
click at [100, 126] on section "代理端 数据中心 会员管理 会员列表 充值列表 提现列表 赠送彩金 会员加扣款 会员加减打码量 产品管理 开奖记录 注单管理 产品列表 即时注单 产品预设置 …" at bounding box center [437, 170] width 875 height 341
paste input "001122"
click at [549, 148] on button "查 询" at bounding box center [598, 147] width 28 height 14
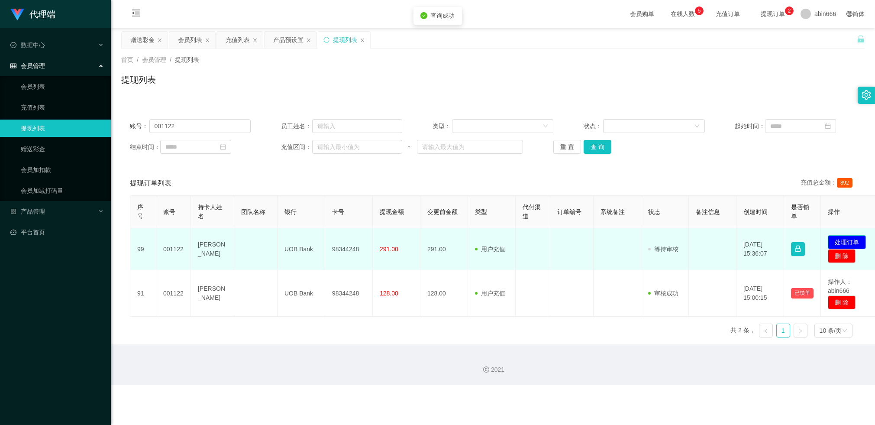
click at [549, 240] on button "处理订单" at bounding box center [847, 242] width 38 height 14
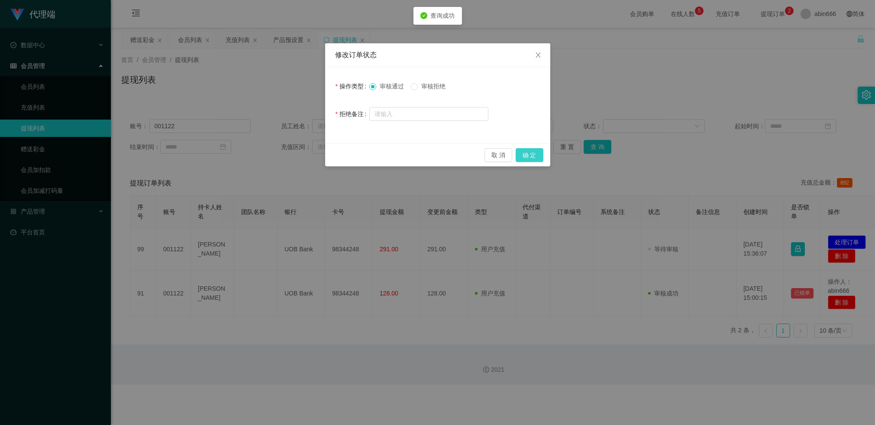
click at [534, 153] on button "确 定" at bounding box center [530, 155] width 28 height 14
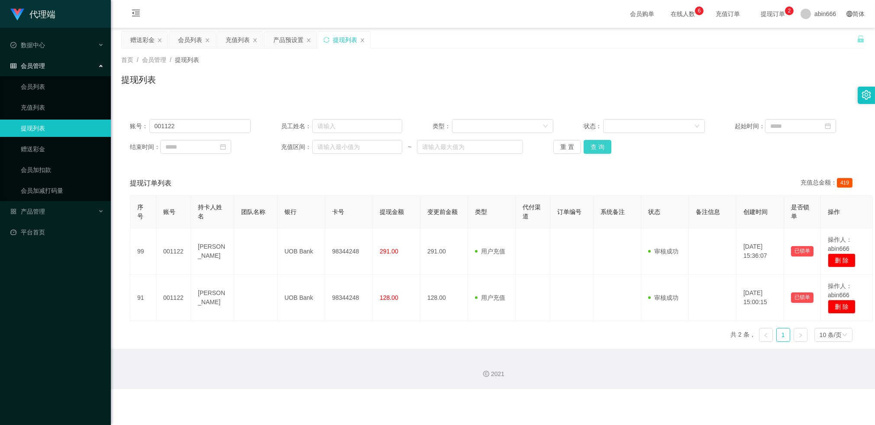
click at [549, 146] on button "查 询" at bounding box center [598, 147] width 28 height 14
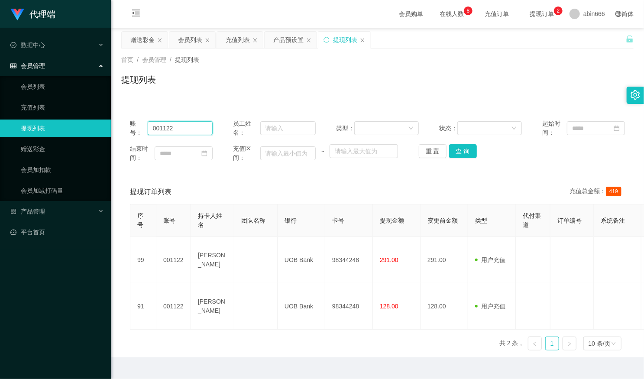
drag, startPoint x: 186, startPoint y: 128, endPoint x: 111, endPoint y: 128, distance: 74.9
click at [111, 128] on main "关闭左侧 关闭右侧 关闭其它 刷新页面 赠送彩金 会员列表 充值列表 产品预设置 提现列表 首页 / 会员管理 / 提现列表 / 提现列表 账号： 00112…" at bounding box center [377, 193] width 533 height 330
paste input "seongeric50"
type input "seongeric50"
click at [464, 148] on button "查 询" at bounding box center [463, 151] width 28 height 14
